Goal: Navigation & Orientation: Find specific page/section

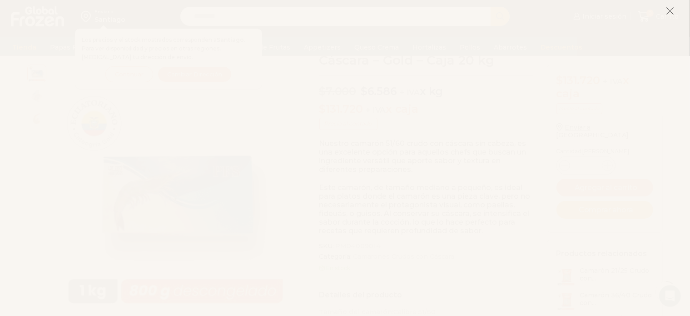
scroll to position [91, 0]
click at [671, 11] on line at bounding box center [670, 11] width 6 height 6
click at [671, 13] on icon at bounding box center [670, 11] width 8 height 8
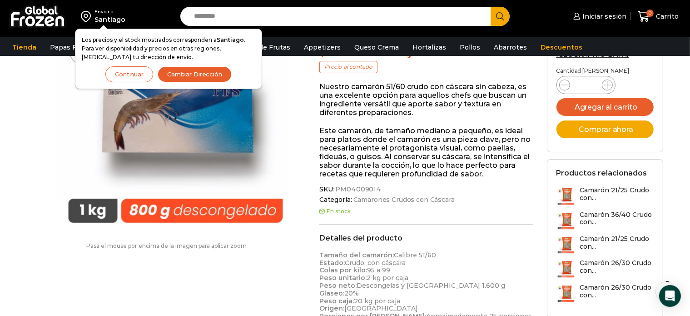
scroll to position [0, 0]
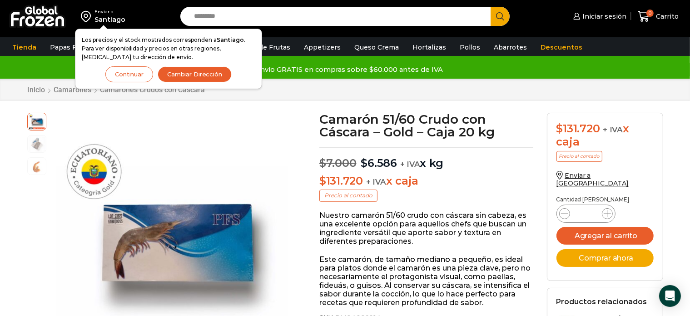
click at [114, 75] on button "Continuar" at bounding box center [129, 74] width 48 height 16
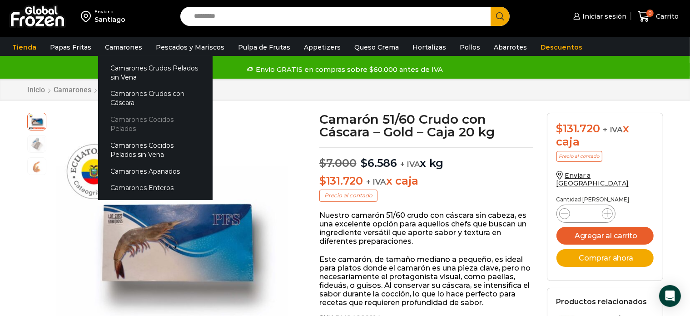
click at [153, 118] on link "Camarones Cocidos Pelados" at bounding box center [155, 124] width 115 height 26
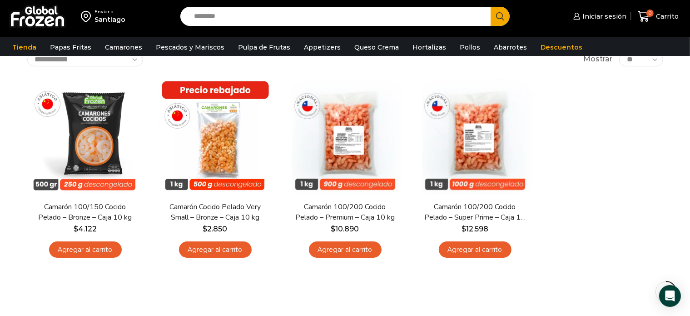
scroll to position [45, 0]
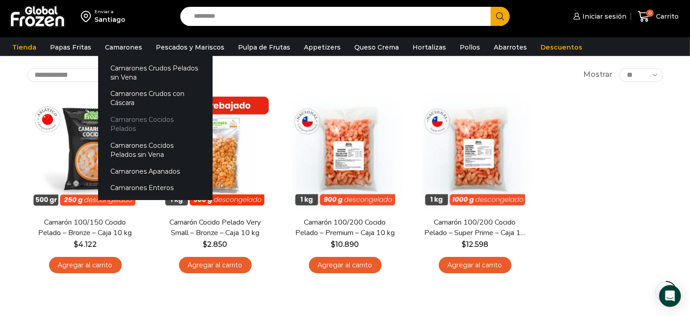
click at [140, 115] on link "Camarones Cocidos Pelados" at bounding box center [155, 124] width 115 height 26
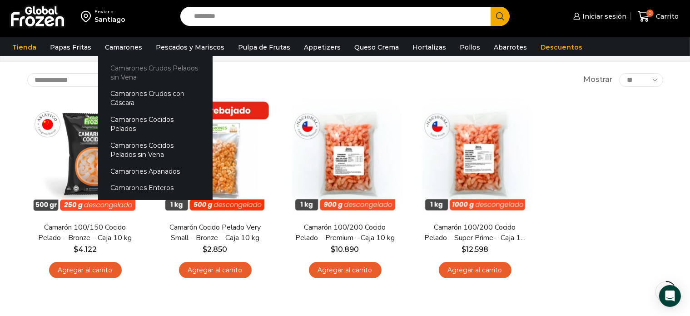
click at [165, 73] on link "Camarones Crudos Pelados sin Vena" at bounding box center [155, 73] width 115 height 26
